Goal: Communication & Community: Participate in discussion

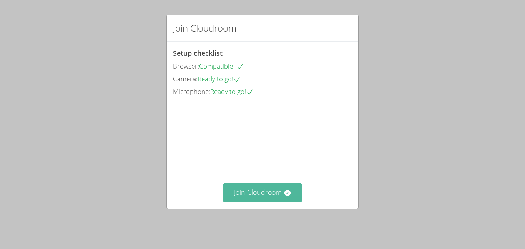
click at [274, 199] on button "Join Cloudroom" at bounding box center [262, 192] width 79 height 19
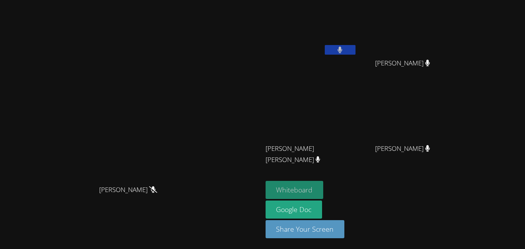
click at [323, 184] on button "Whiteboard" at bounding box center [294, 190] width 58 height 18
click at [189, 153] on video at bounding box center [130, 109] width 115 height 144
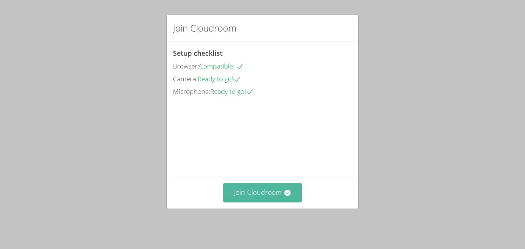
click at [272, 190] on button "Join Cloudroom" at bounding box center [262, 192] width 79 height 19
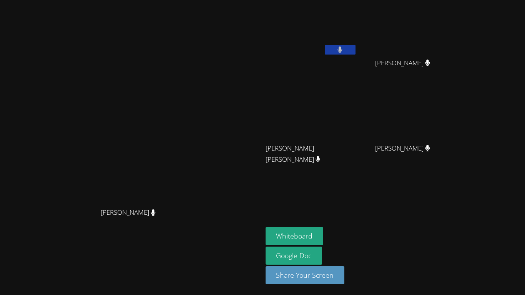
click at [336, 118] on video at bounding box center [310, 113] width 91 height 51
click at [323, 228] on button "Whiteboard" at bounding box center [294, 236] width 58 height 18
click at [246, 21] on div "[PERSON_NAME] [PERSON_NAME]" at bounding box center [131, 147] width 256 height 289
click at [357, 59] on div "[PERSON_NAME]" at bounding box center [310, 44] width 91 height 82
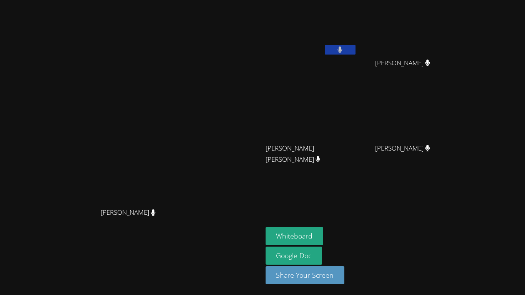
click at [342, 46] on icon at bounding box center [339, 49] width 5 height 7
click at [355, 51] on button at bounding box center [340, 50] width 31 height 10
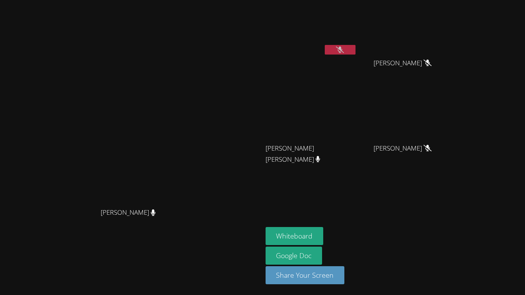
click at [355, 53] on button at bounding box center [340, 50] width 31 height 10
click at [355, 50] on button at bounding box center [340, 50] width 31 height 10
click at [355, 48] on button at bounding box center [340, 50] width 31 height 10
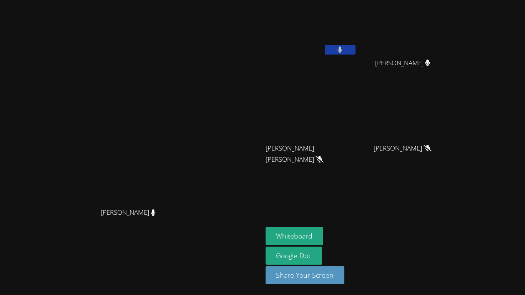
click at [355, 48] on button at bounding box center [340, 50] width 31 height 10
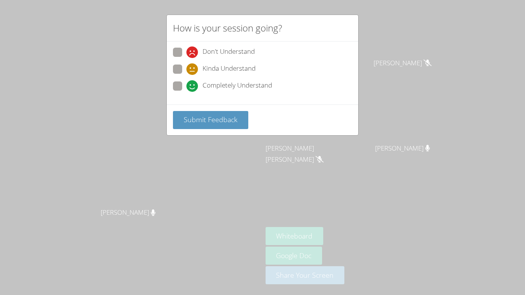
click at [248, 56] on span "Don't Understand" at bounding box center [228, 52] width 52 height 12
click at [193, 54] on input "Don't Understand" at bounding box center [189, 51] width 7 height 7
radio input "true"
click at [217, 109] on div "Submit Feedback" at bounding box center [262, 119] width 191 height 31
click at [218, 116] on span "Submit Feedback" at bounding box center [211, 119] width 54 height 9
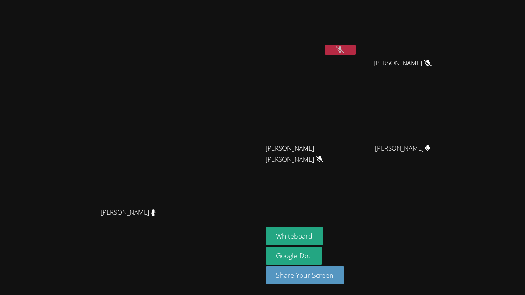
click at [344, 48] on icon at bounding box center [340, 49] width 8 height 7
click at [342, 47] on icon at bounding box center [340, 49] width 5 height 7
click at [344, 47] on icon at bounding box center [340, 49] width 8 height 7
click at [342, 48] on icon at bounding box center [340, 49] width 5 height 7
